Goal: Check status: Check status

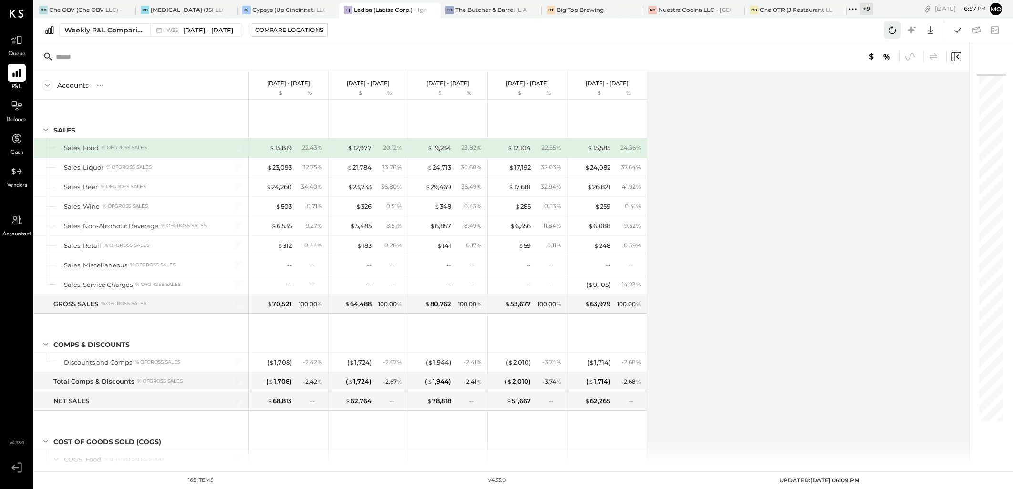
click at [895, 27] on icon at bounding box center [892, 30] width 12 height 12
click at [961, 27] on icon at bounding box center [957, 30] width 12 height 12
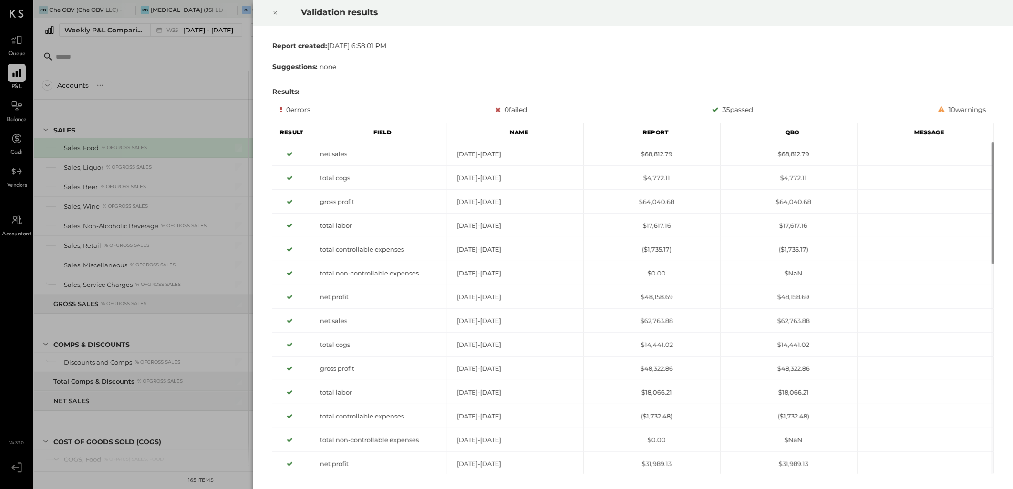
click at [273, 13] on icon at bounding box center [275, 12] width 6 height 11
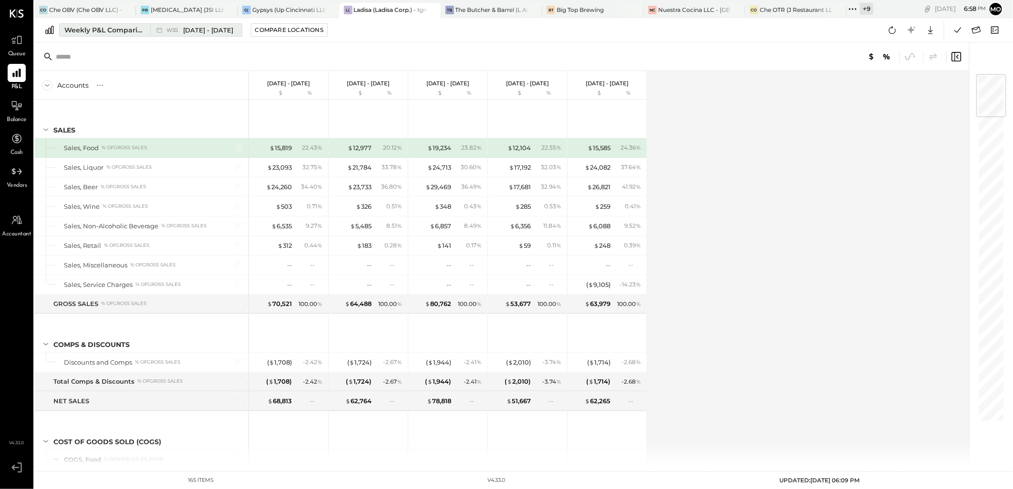
click at [103, 30] on div "Weekly P&L Comparison" at bounding box center [104, 30] width 80 height 10
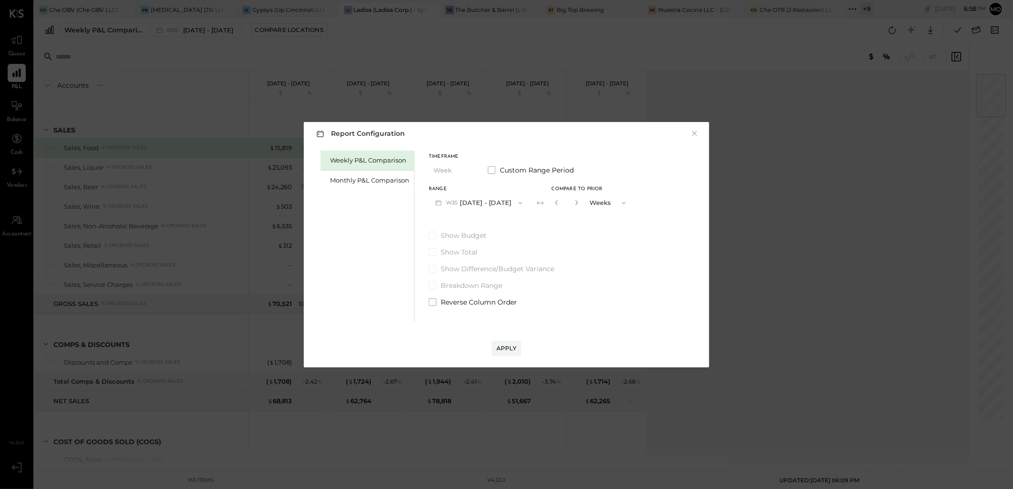
click at [471, 202] on button "W35 [DATE] - [DATE]" at bounding box center [479, 203] width 100 height 18
click at [480, 210] on div "W36 [DATE] - [DATE]" at bounding box center [483, 205] width 109 height 20
click at [504, 341] on button "Apply" at bounding box center [507, 348] width 30 height 15
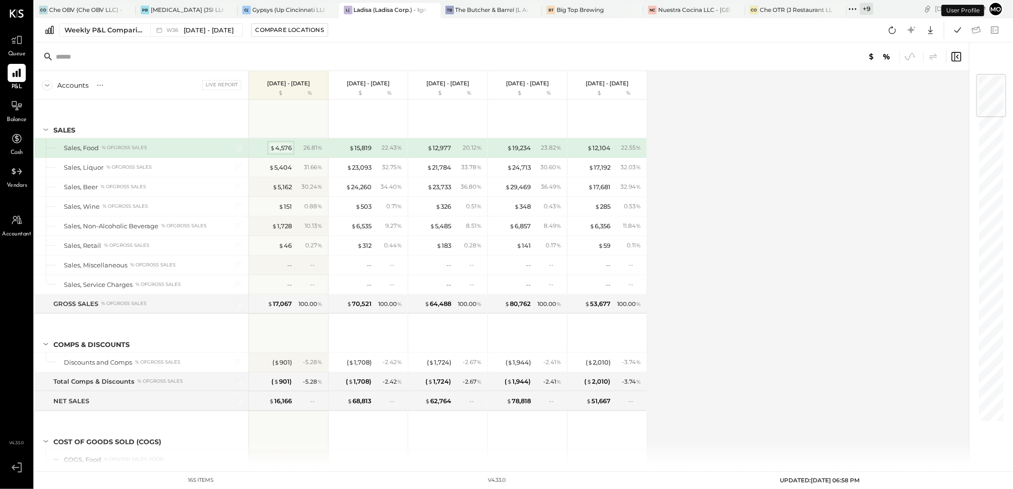
click at [280, 148] on div "$ 4,576" at bounding box center [281, 148] width 22 height 9
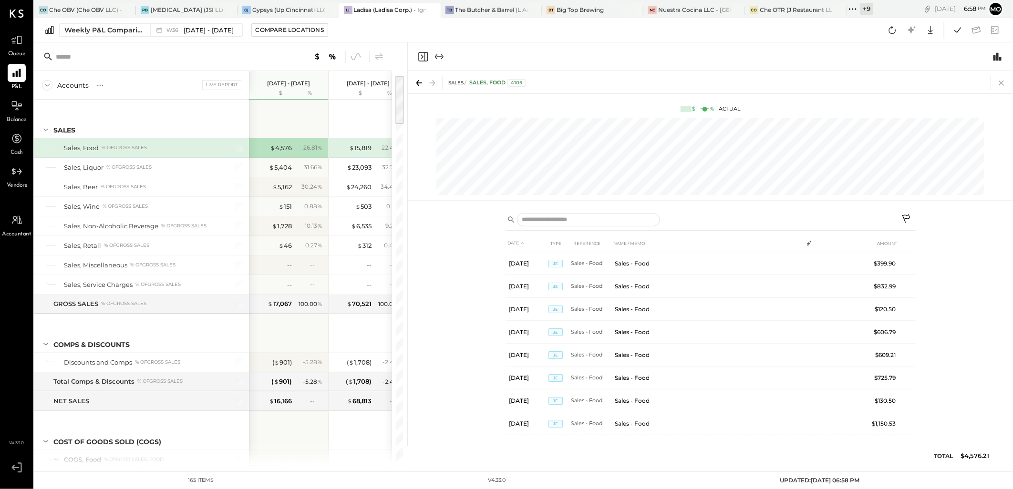
click at [1001, 84] on icon at bounding box center [1001, 82] width 13 height 13
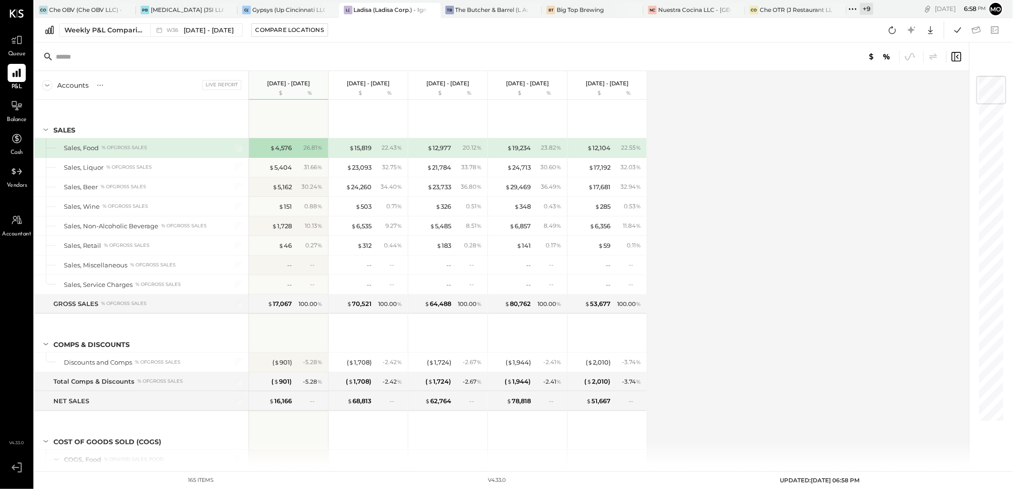
click at [710, 189] on div "Accounts S % GL Live Report [DATE] - [DATE] $ % [DATE] - [DATE] $ % [DATE] - [D…" at bounding box center [502, 268] width 936 height 395
click at [280, 184] on div "$ 5,162" at bounding box center [282, 187] width 20 height 9
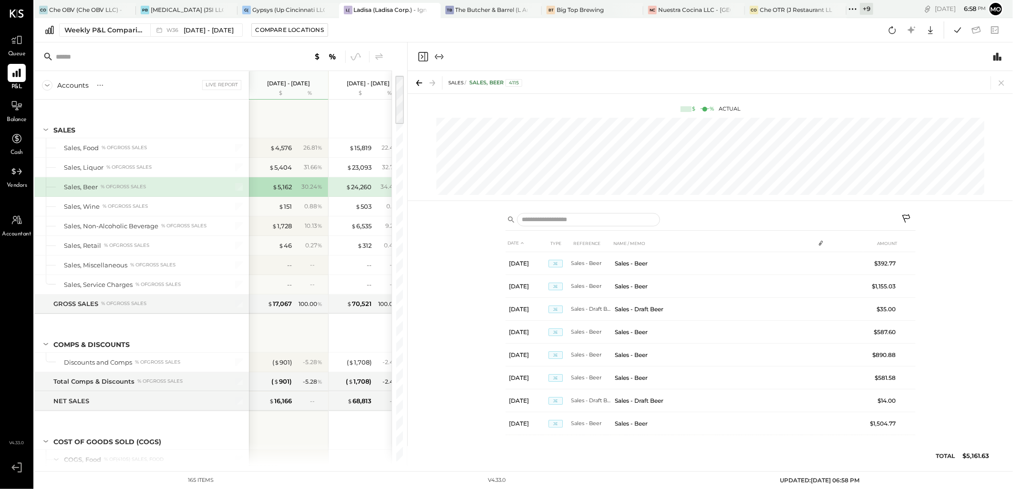
drag, startPoint x: 1000, startPoint y: 83, endPoint x: 1001, endPoint y: 89, distance: 5.4
click at [1000, 83] on icon at bounding box center [1001, 82] width 13 height 13
